Goal: Book appointment/travel/reservation

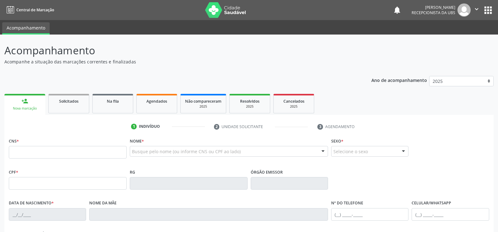
click at [114, 158] on input "text" at bounding box center [68, 152] width 118 height 13
type input "708 2071 9979 0943"
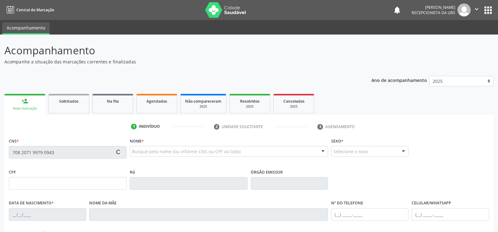
type input "[DATE]"
type input "[PERSON_NAME]"
type input "[PHONE_NUMBER]"
type input "80"
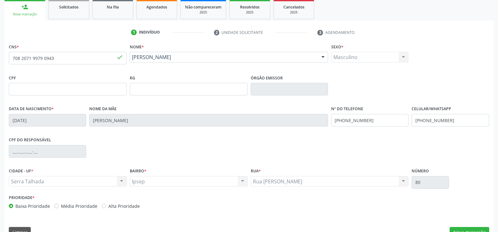
scroll to position [108, 0]
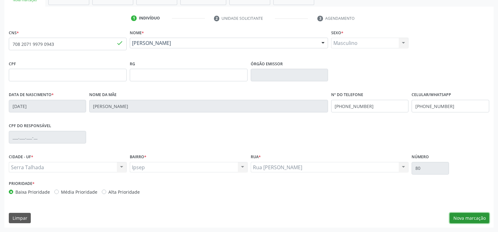
click at [473, 221] on button "Nova marcação" at bounding box center [470, 218] width 40 height 11
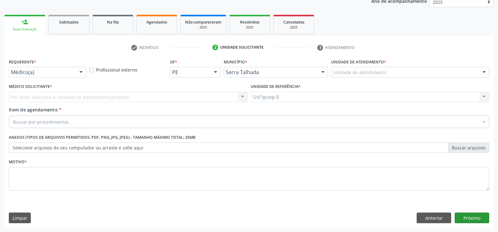
scroll to position [79, 0]
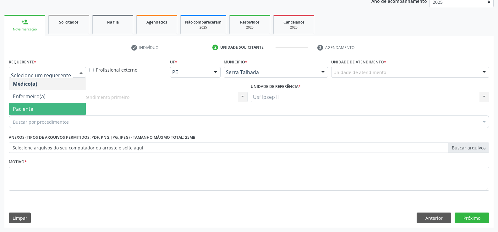
click at [45, 109] on span "Paciente" at bounding box center [47, 109] width 77 height 13
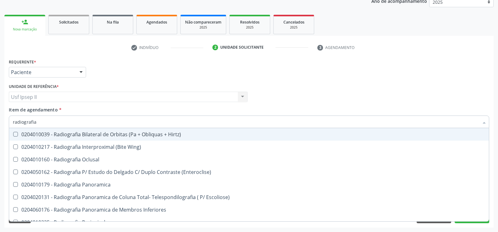
type input "radiografia d"
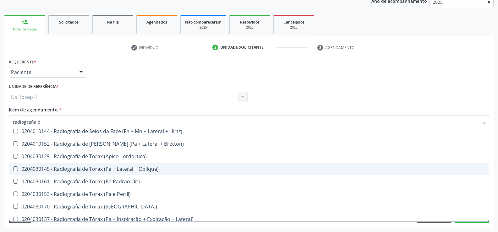
scroll to position [699, 0]
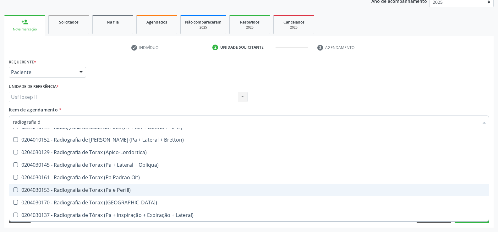
click at [122, 191] on div "0204030153 - Radiografia de Torax (Pa e Perfil)" at bounding box center [249, 190] width 473 height 5
checkbox Perfil\) "true"
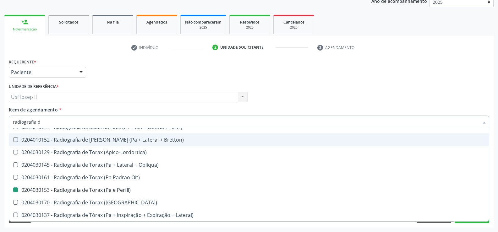
click at [375, 102] on div "Médico Solicitante Por favor, selecione a Unidade de Atendimento primeiro Nenhu…" at bounding box center [249, 94] width 484 height 25
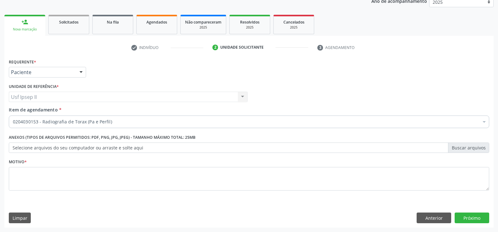
scroll to position [0, 0]
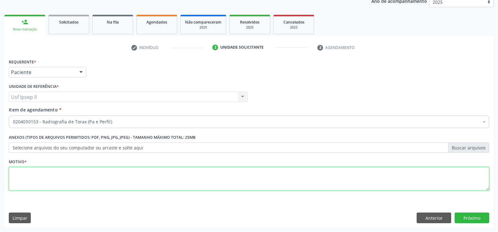
click at [67, 185] on textarea at bounding box center [249, 179] width 481 height 24
type textarea "."
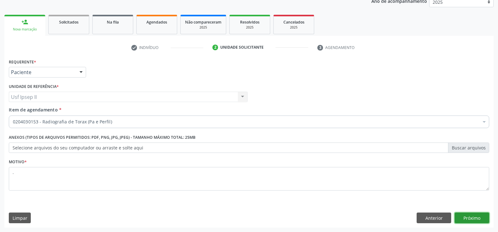
click at [459, 220] on button "Próximo" at bounding box center [472, 218] width 35 height 11
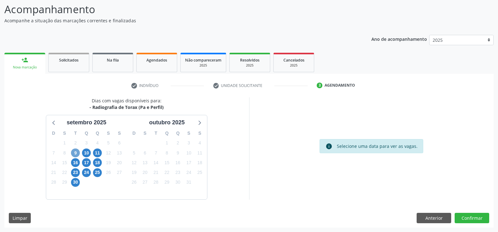
click at [76, 154] on span "9" at bounding box center [75, 153] width 9 height 9
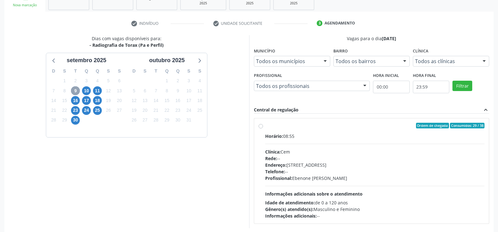
scroll to position [104, 0]
click at [265, 126] on label "Ordem de chegada Consumidos: 29 / 38 Horário: 08:55 Clínica: Cem Rede: -- Ender…" at bounding box center [375, 170] width 220 height 97
click at [259, 126] on input "Ordem de chegada Consumidos: 29 / 38 Horário: 08:55 Clínica: Cem Rede: -- Ender…" at bounding box center [261, 125] width 4 height 6
radio input "true"
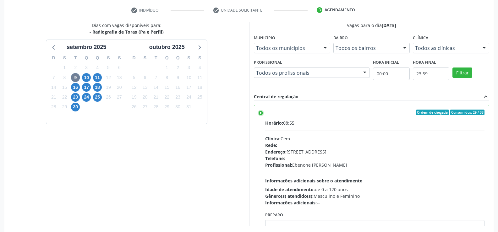
scroll to position [143, 0]
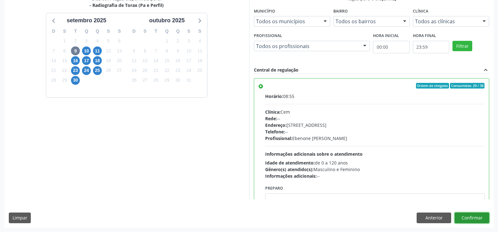
click at [474, 218] on button "Confirmar" at bounding box center [472, 218] width 35 height 11
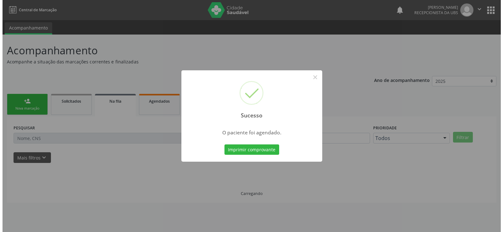
scroll to position [0, 0]
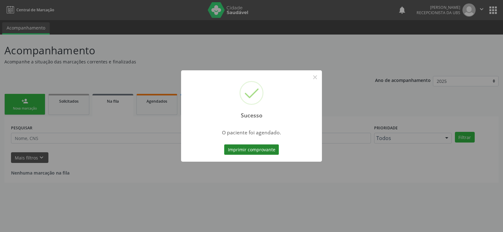
click at [267, 150] on button "Imprimir comprovante" at bounding box center [251, 150] width 55 height 11
